Goal: Use online tool/utility: Use online tool/utility

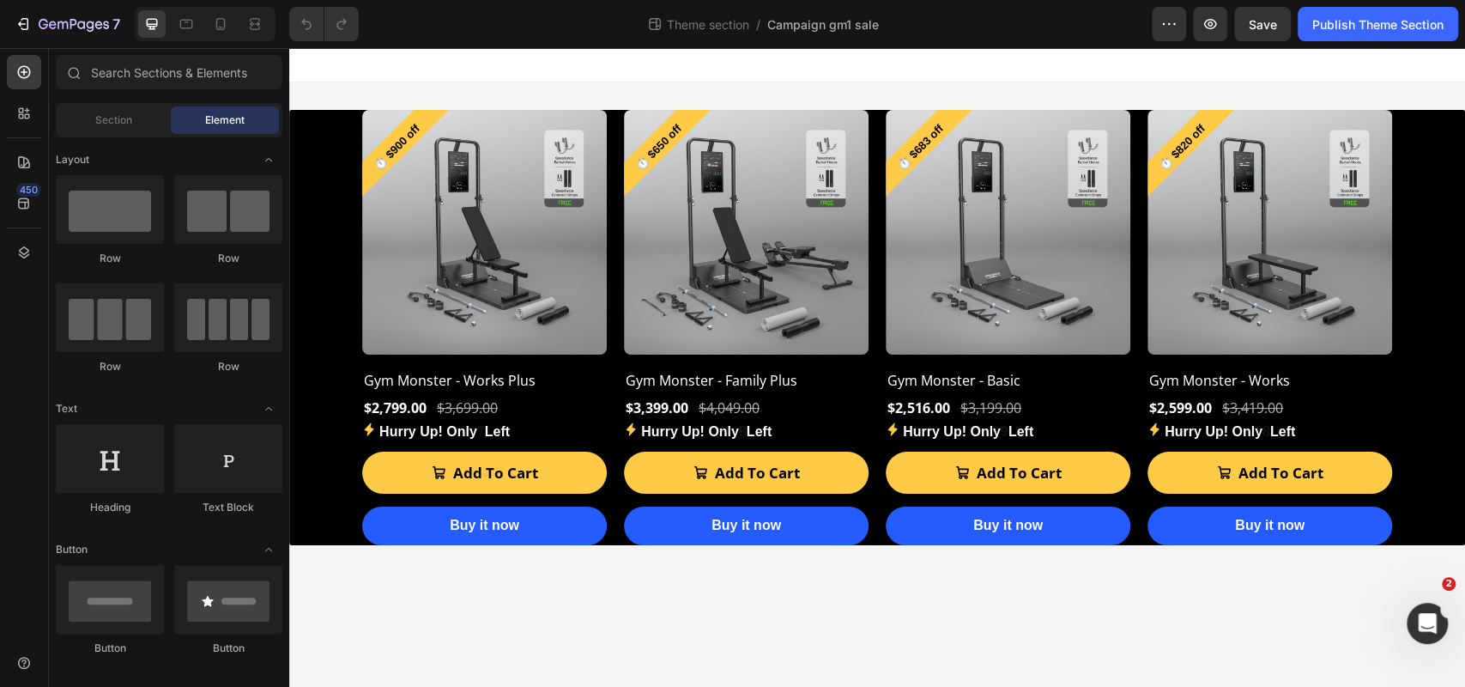
click at [993, 639] on body "⏱️ $900.00 OFF Discount Tag ⏱️ $900 off Product Badge (P) Images Row Gym Monste…" at bounding box center [877, 367] width 1176 height 639
click at [383, 146] on div "⏱️ $900 off" at bounding box center [405, 153] width 87 height 87
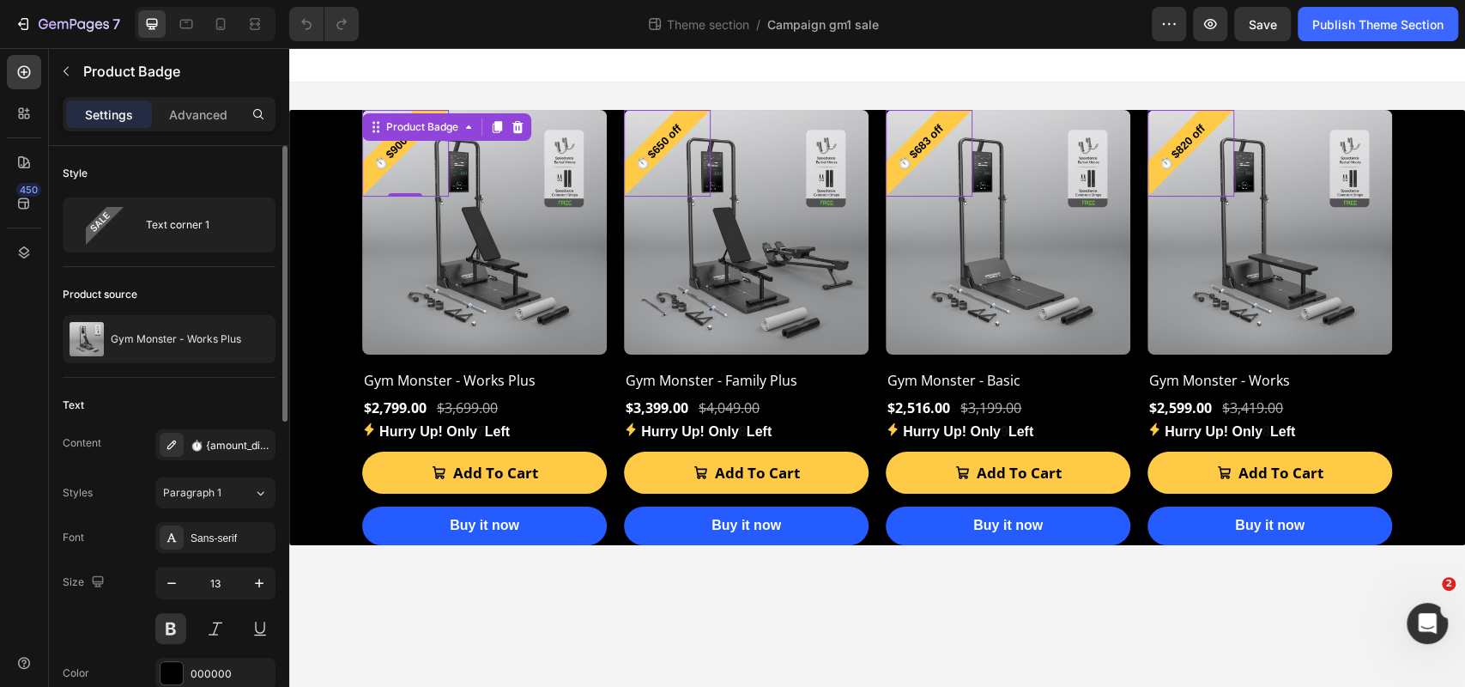
click at [219, 165] on div "Style" at bounding box center [169, 173] width 213 height 27
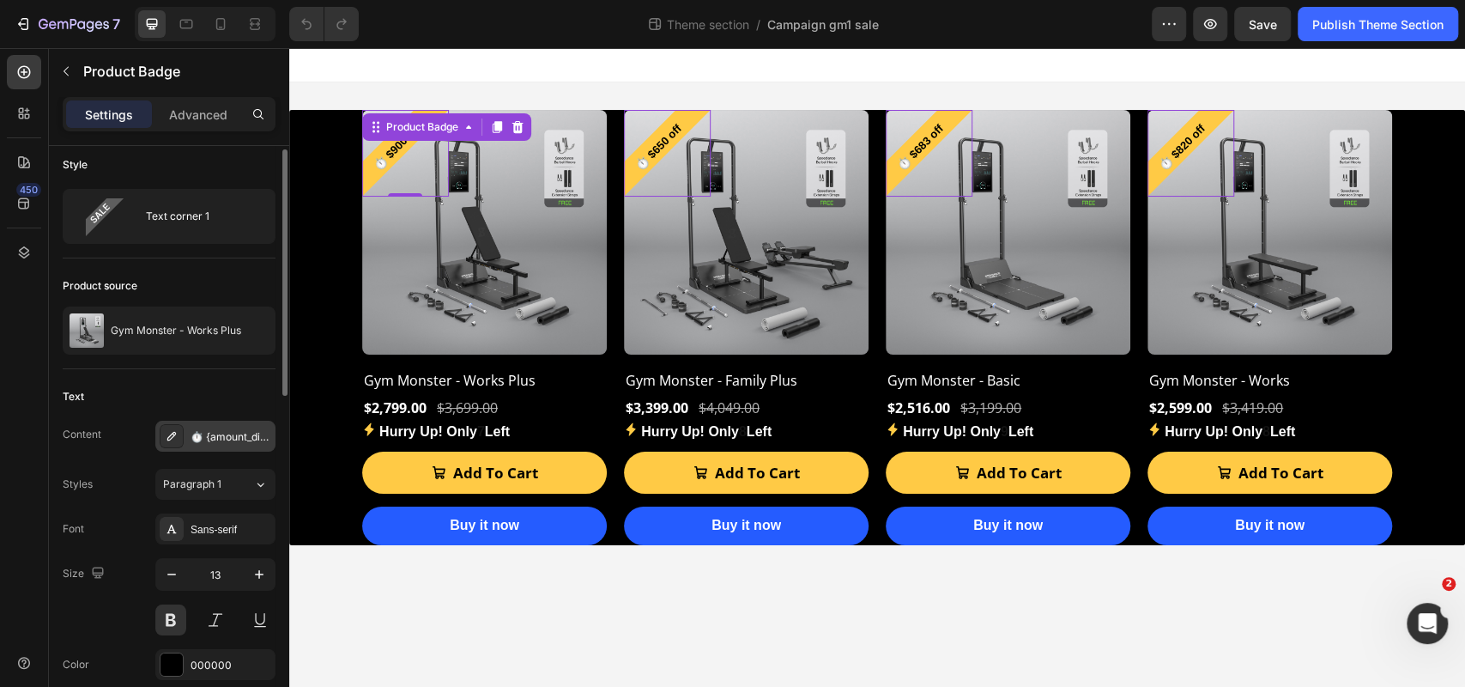
click at [234, 422] on div "⏱️ {amount_discount} off" at bounding box center [215, 436] width 120 height 31
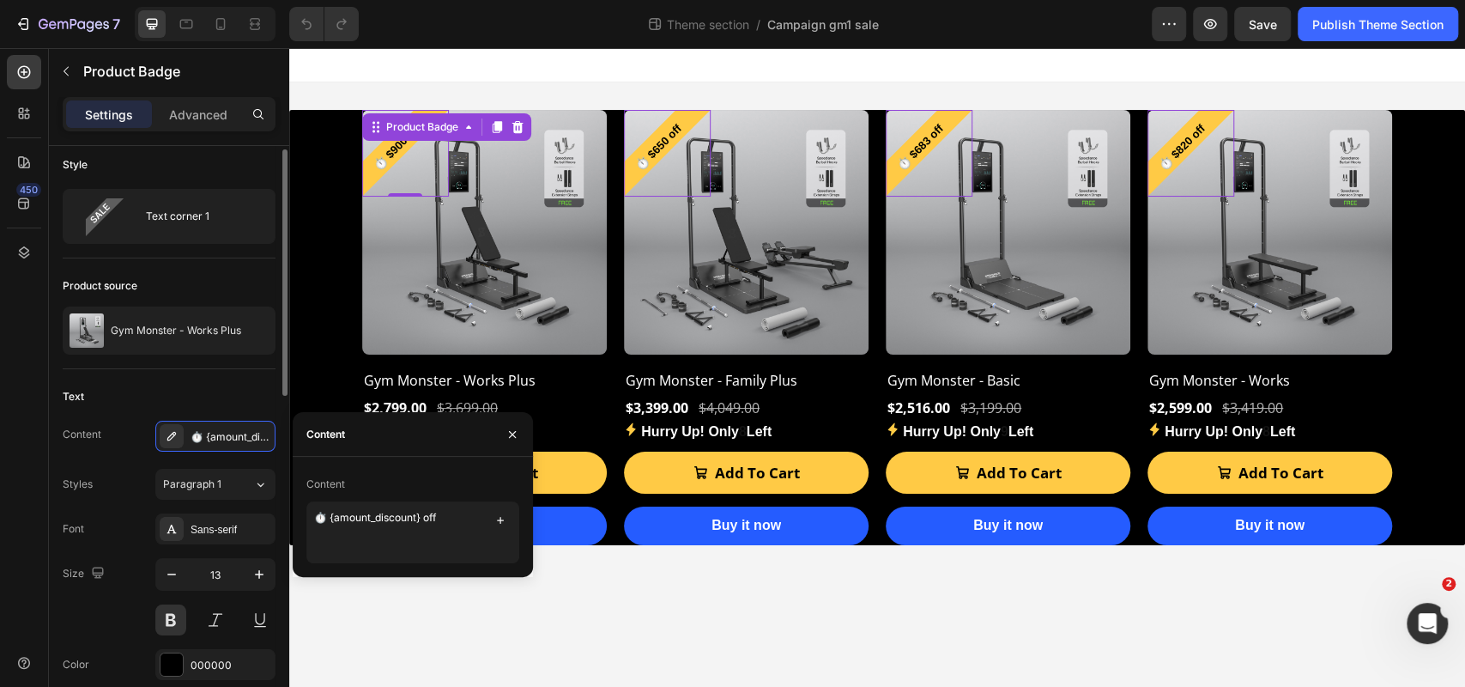
click at [213, 391] on div "Text" at bounding box center [169, 396] width 213 height 27
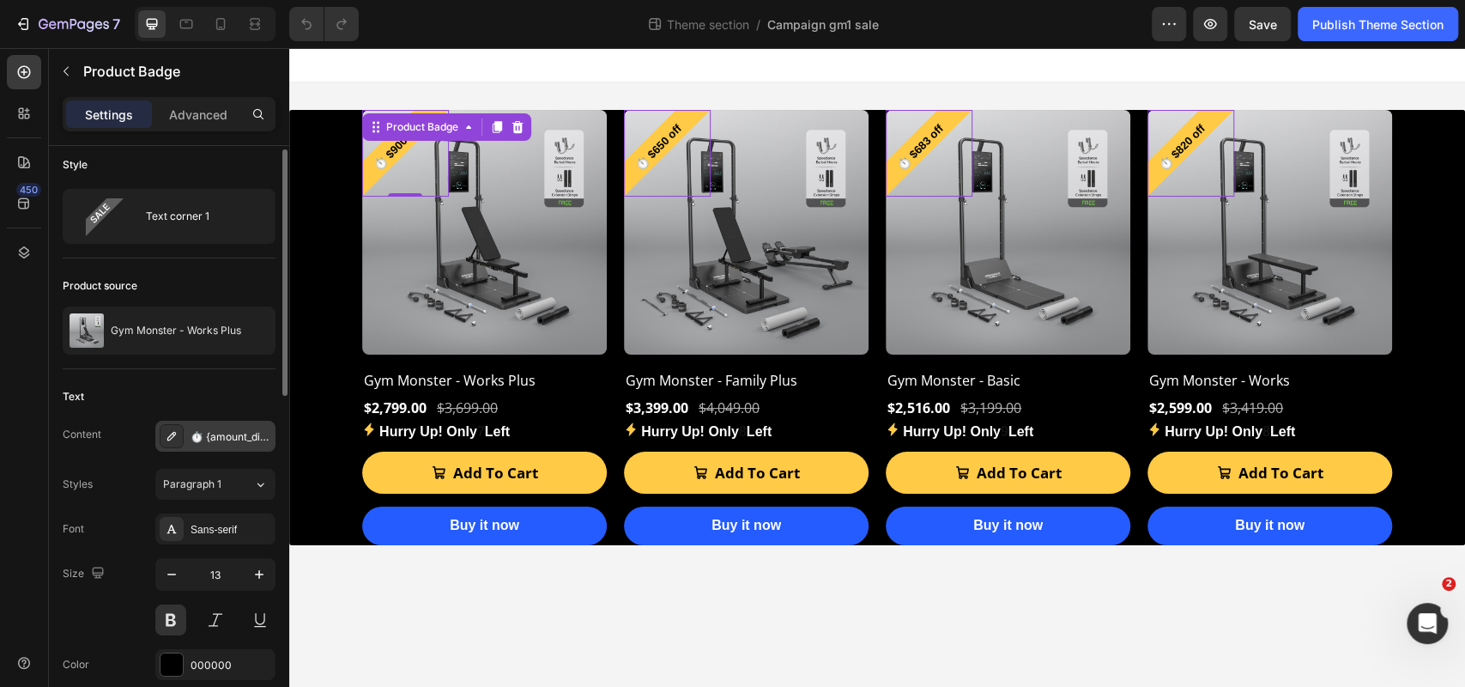
click at [200, 427] on div "⏱️ {amount_discount} off" at bounding box center [215, 436] width 120 height 31
click at [194, 387] on div "Text" at bounding box center [169, 396] width 213 height 27
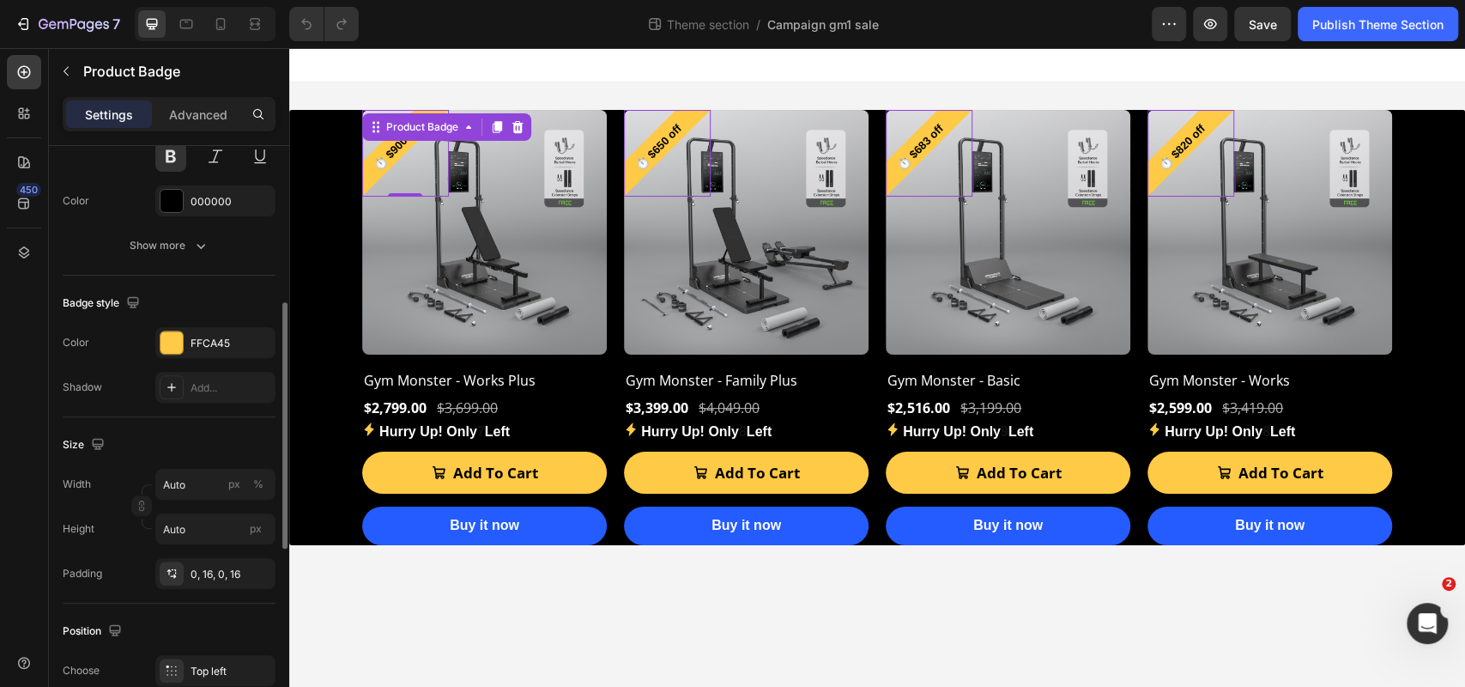
scroll to position [709, 0]
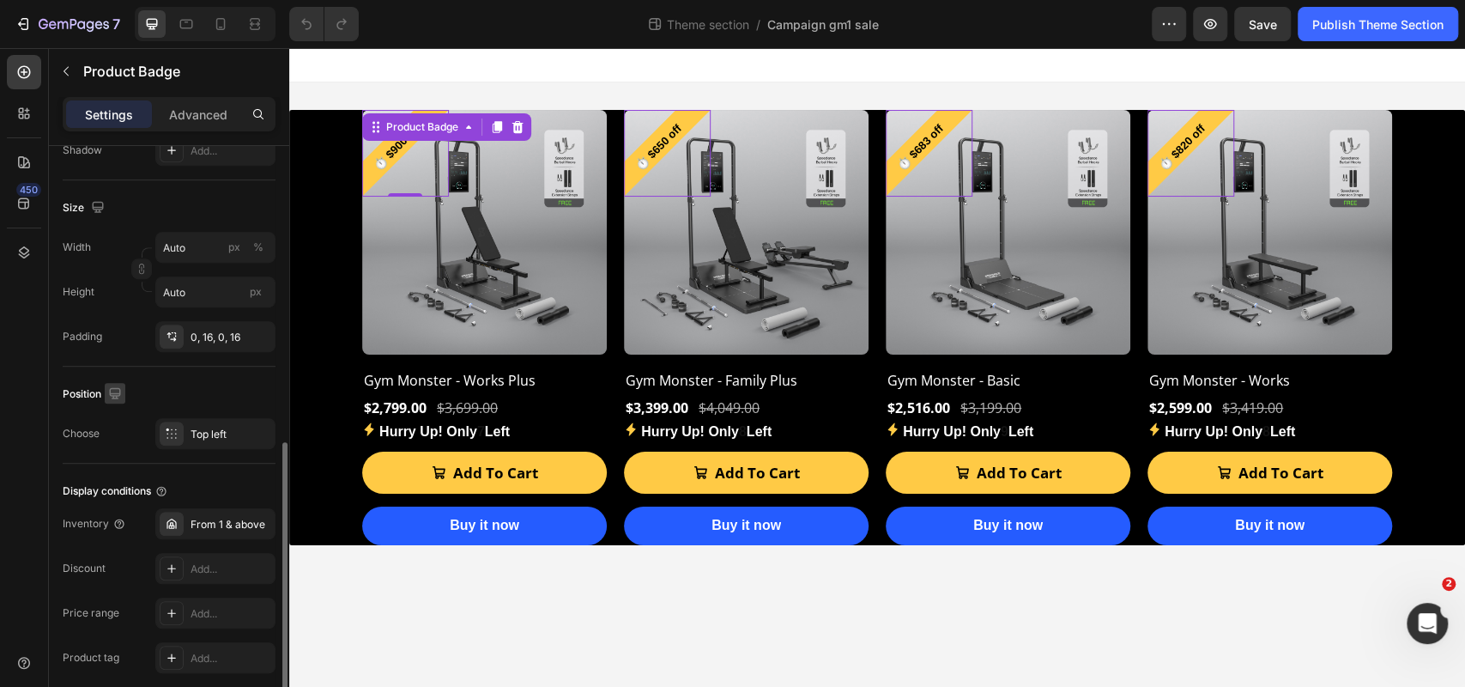
click at [113, 389] on icon "button" at bounding box center [114, 393] width 17 height 17
click at [159, 397] on div "Position" at bounding box center [169, 393] width 213 height 27
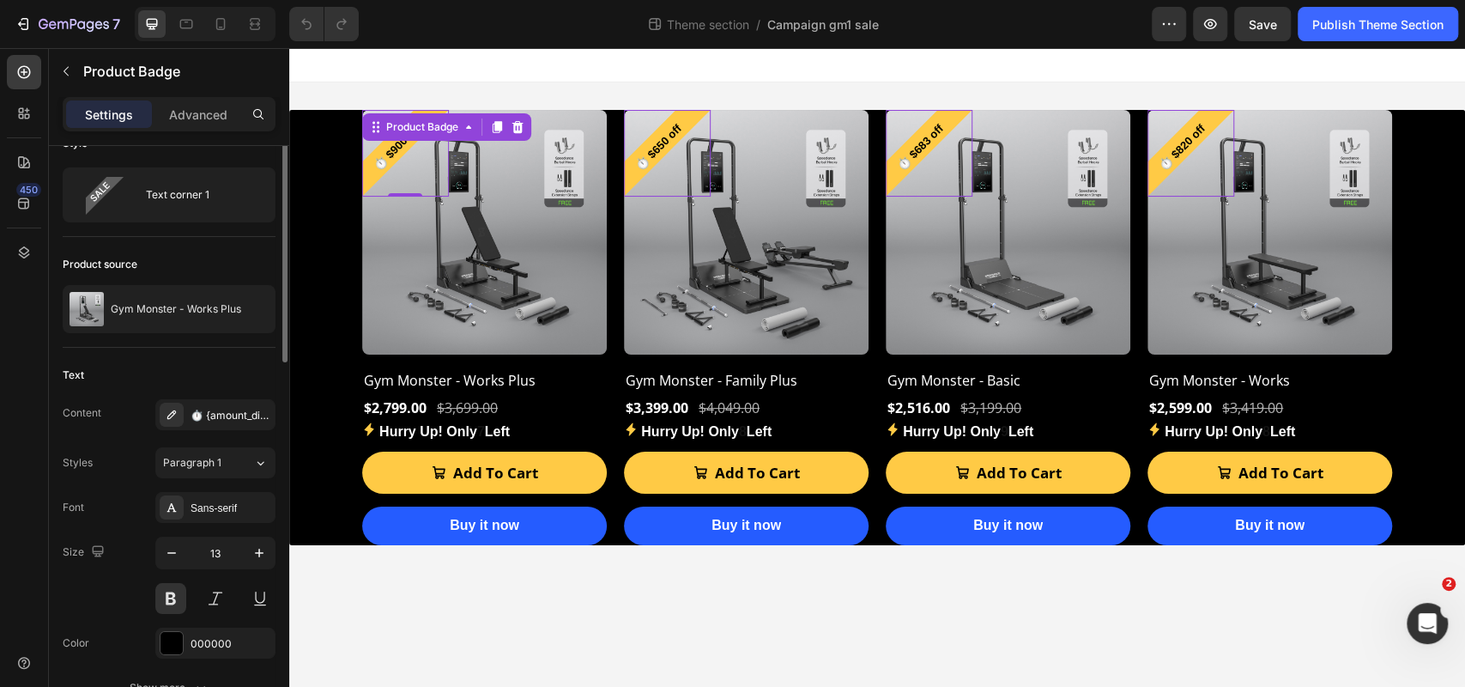
scroll to position [0, 0]
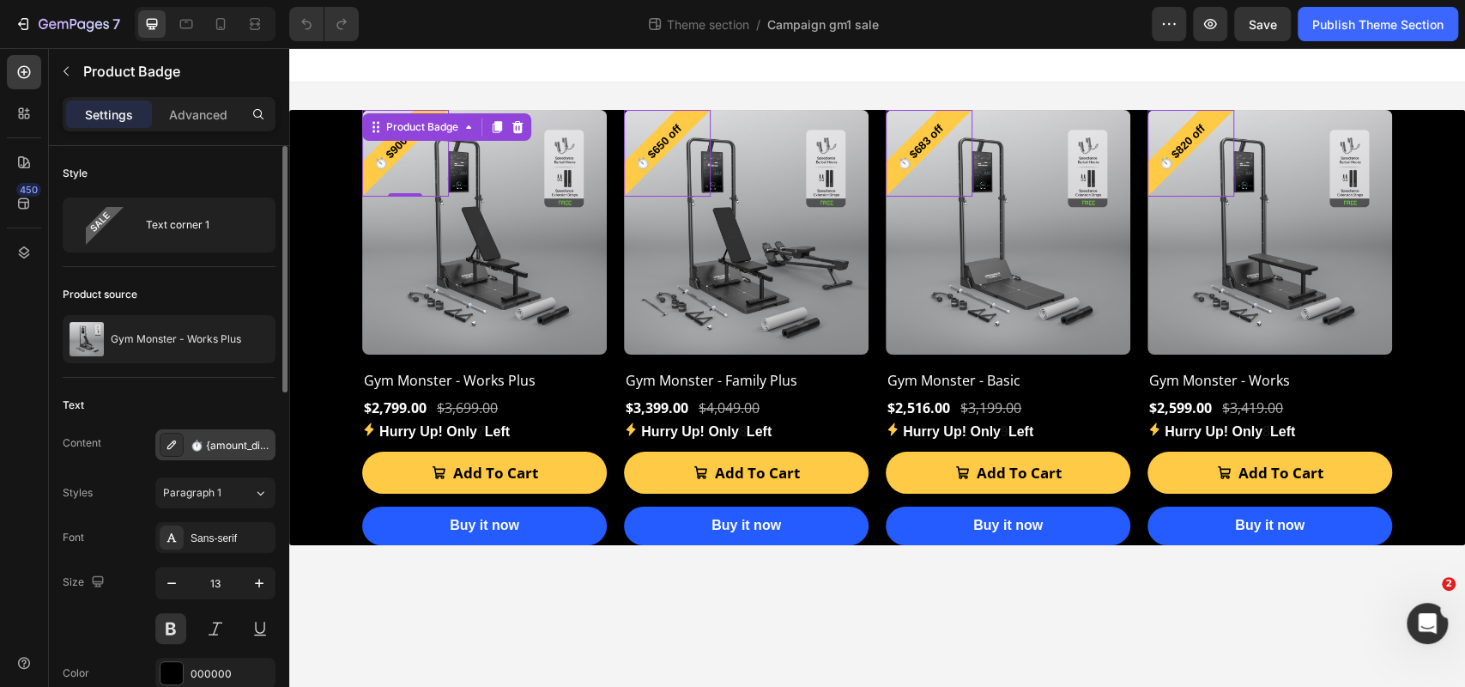
click at [227, 439] on div "⏱️ {amount_discount} off" at bounding box center [231, 445] width 81 height 15
